Goal: Navigation & Orientation: Find specific page/section

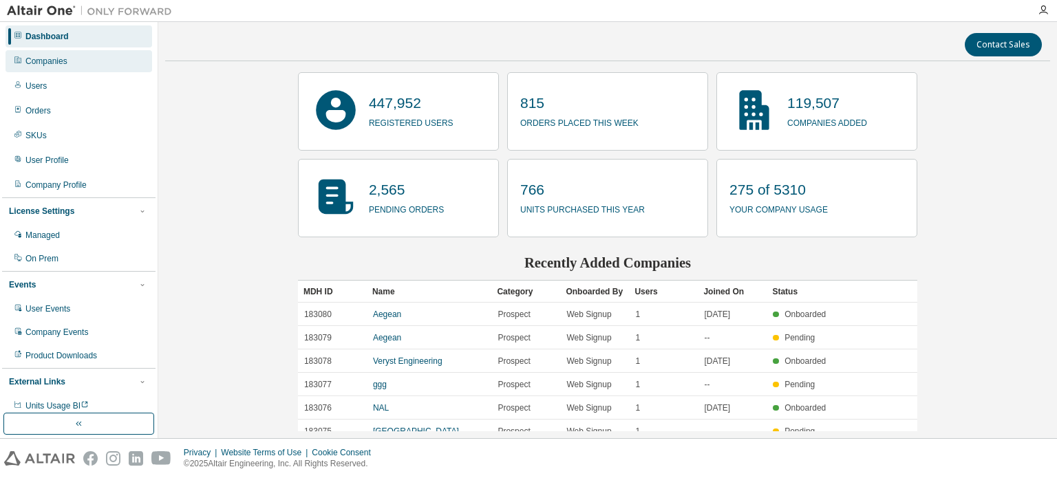
click at [56, 69] on div "Companies" at bounding box center [79, 61] width 147 height 22
